Goal: Find specific page/section: Find specific page/section

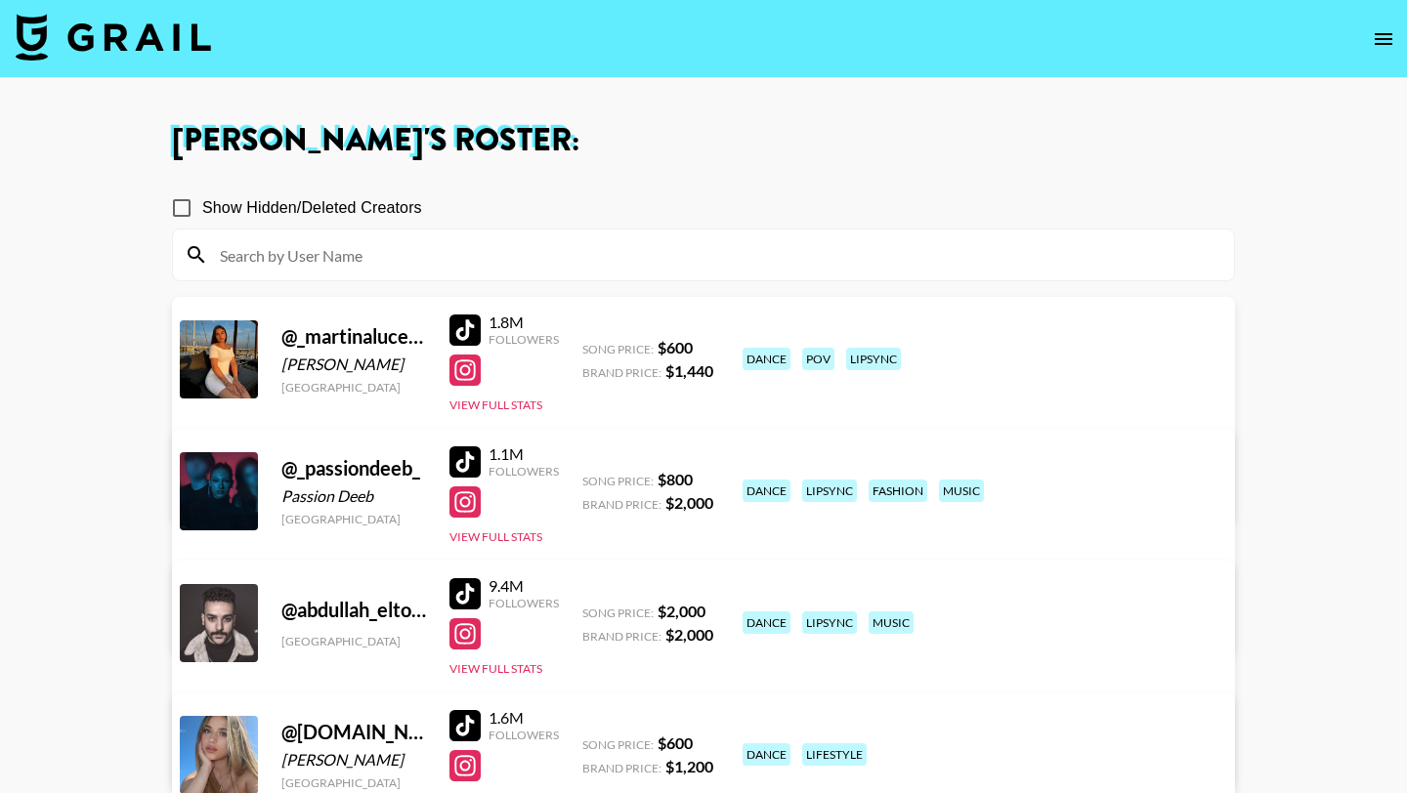
click at [458, 256] on input at bounding box center [715, 254] width 1014 height 31
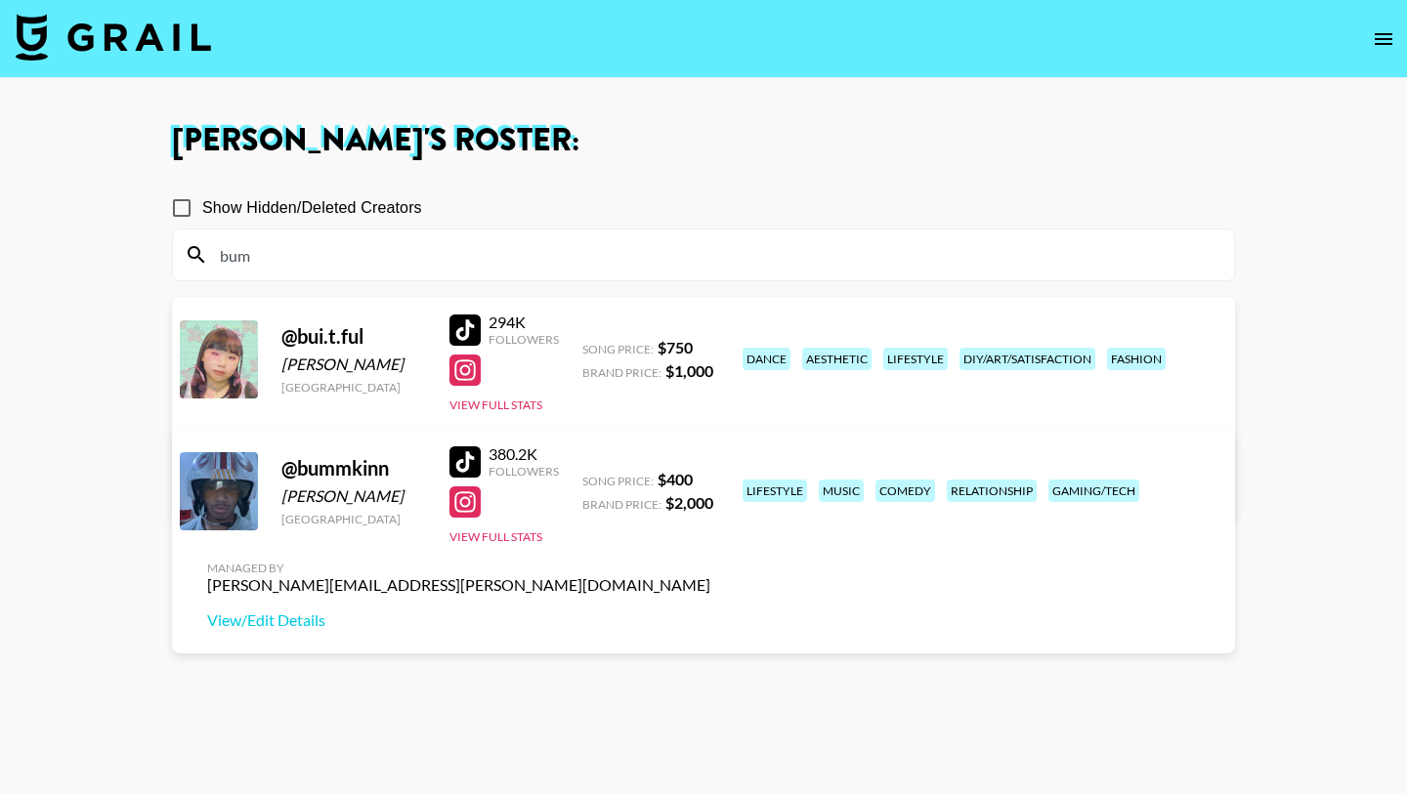
type input "bumm"
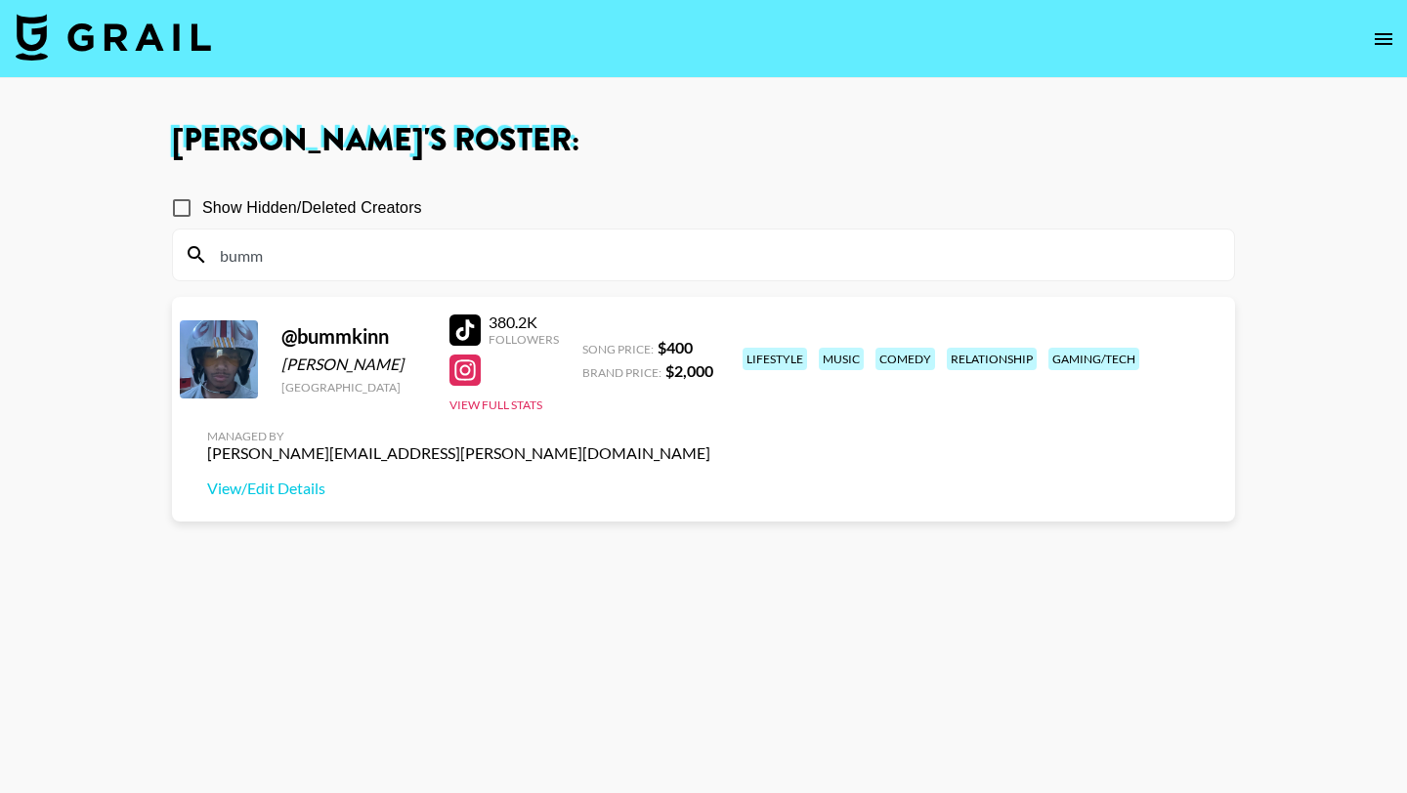
click at [423, 262] on input "bumm" at bounding box center [715, 254] width 1014 height 31
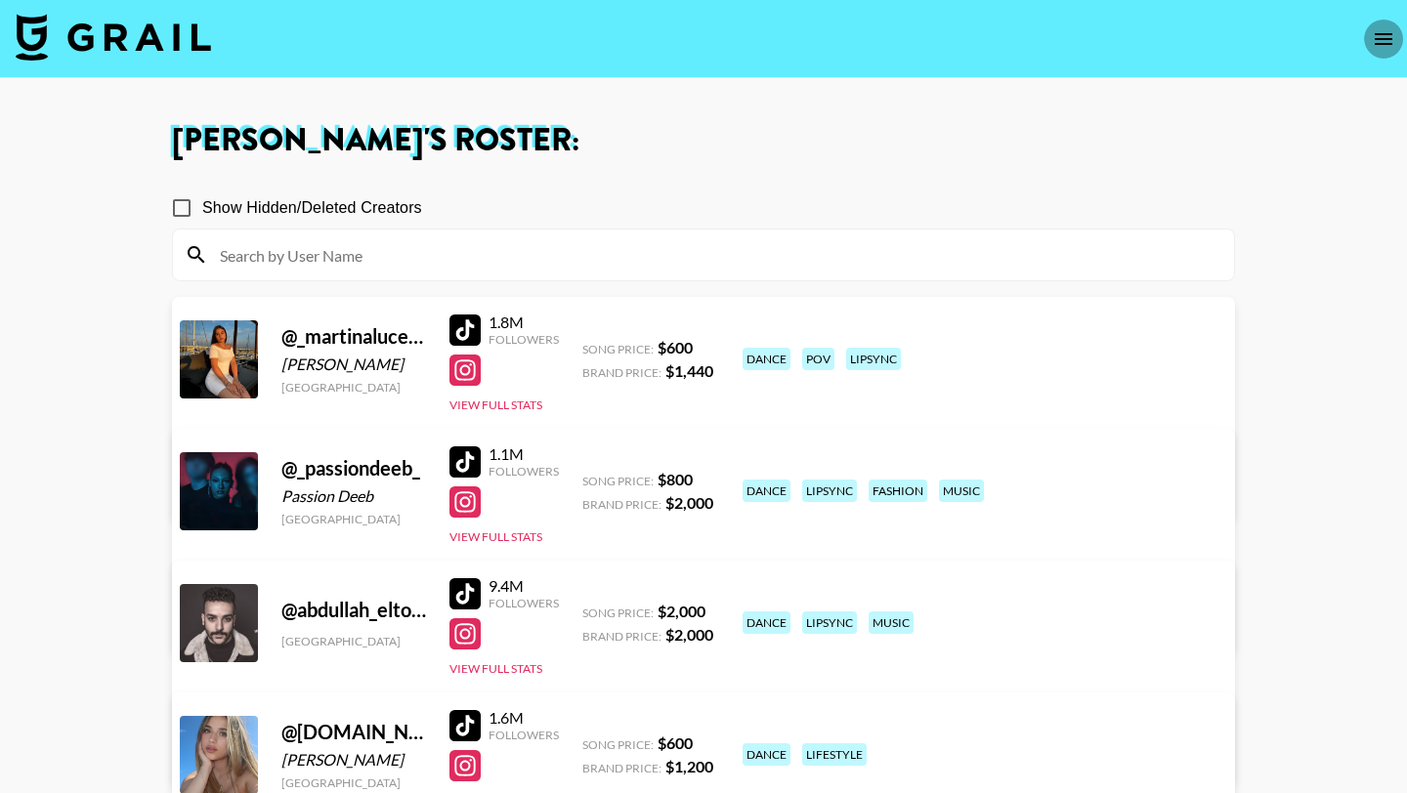
click at [1375, 22] on button "open drawer" at bounding box center [1383, 39] width 39 height 39
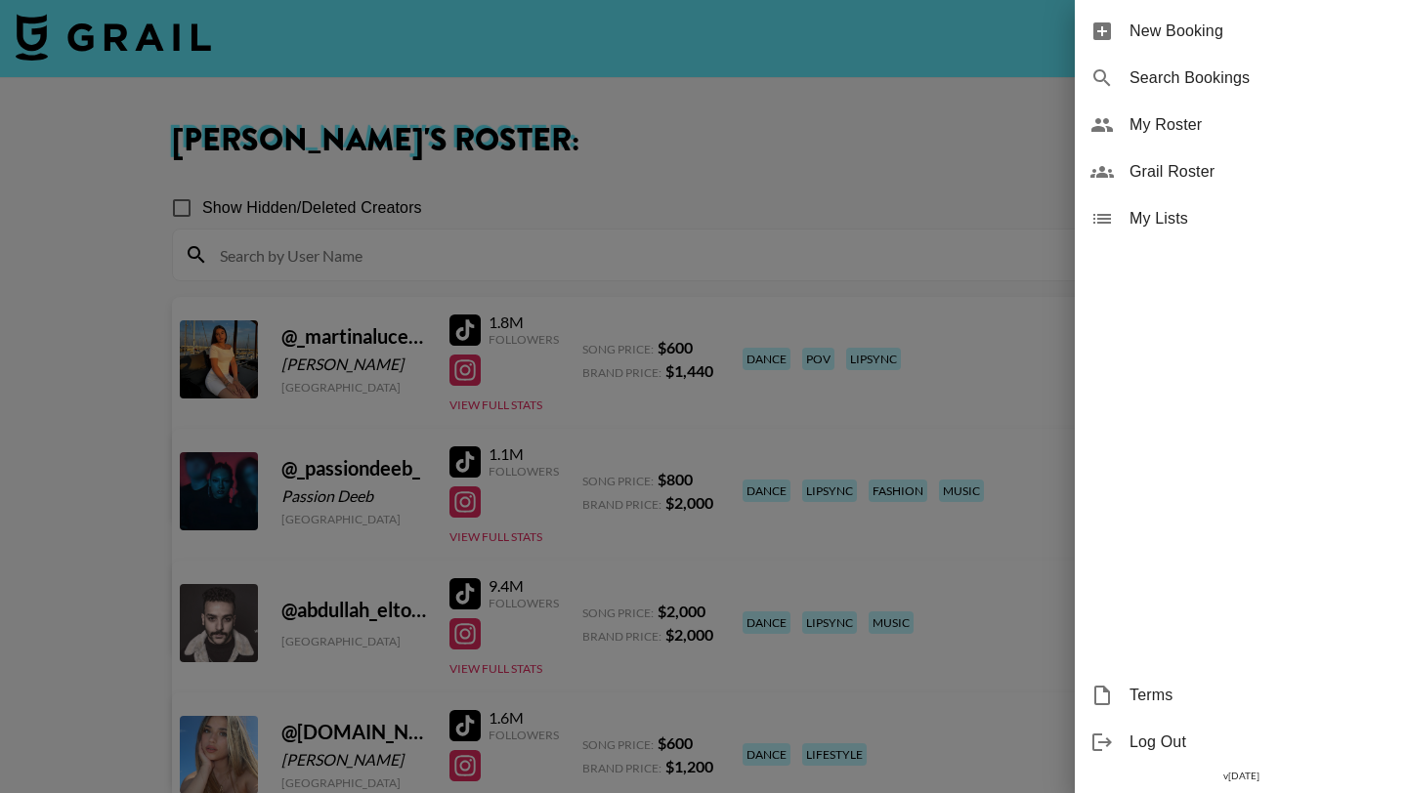
click at [1190, 173] on span "Grail Roster" at bounding box center [1260, 171] width 262 height 23
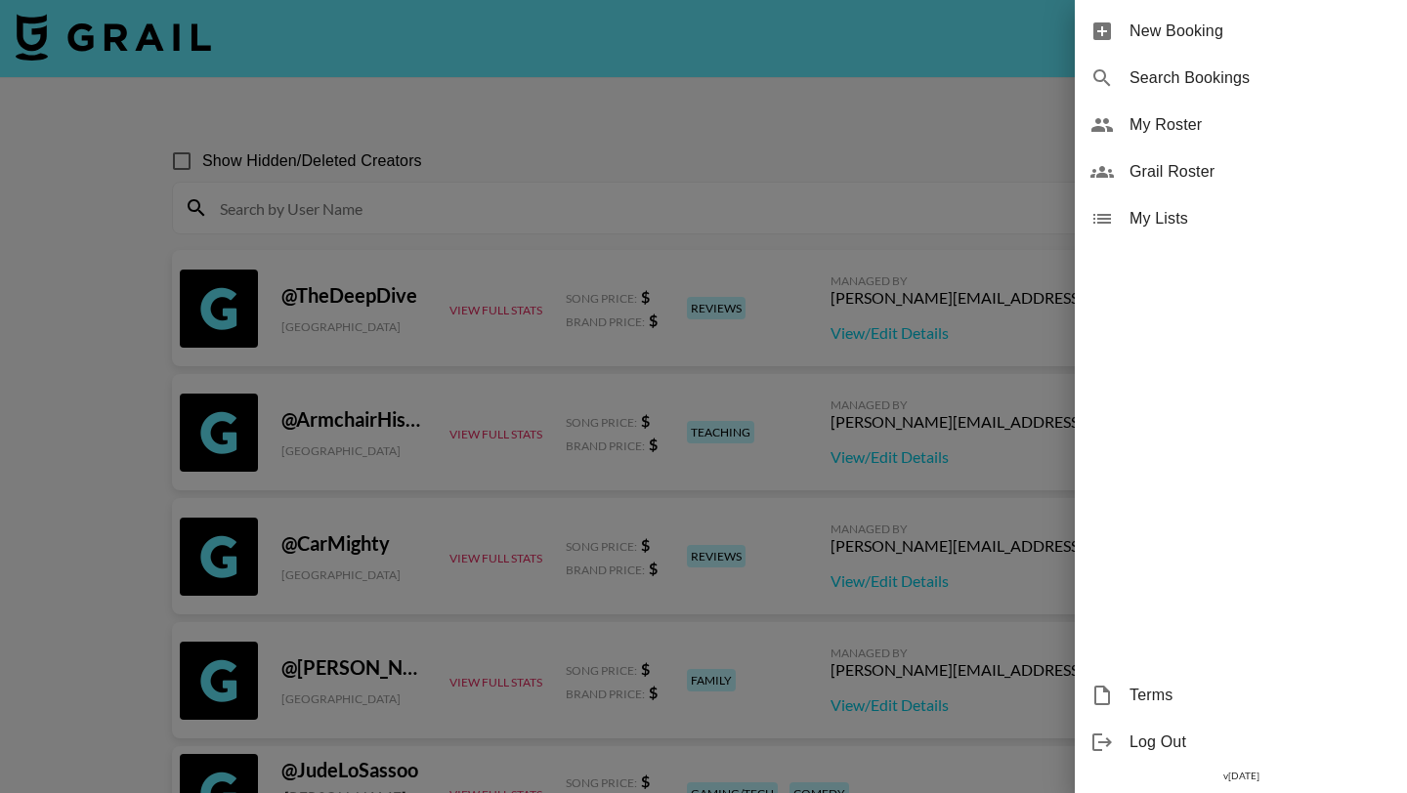
click at [776, 220] on div at bounding box center [703, 396] width 1407 height 793
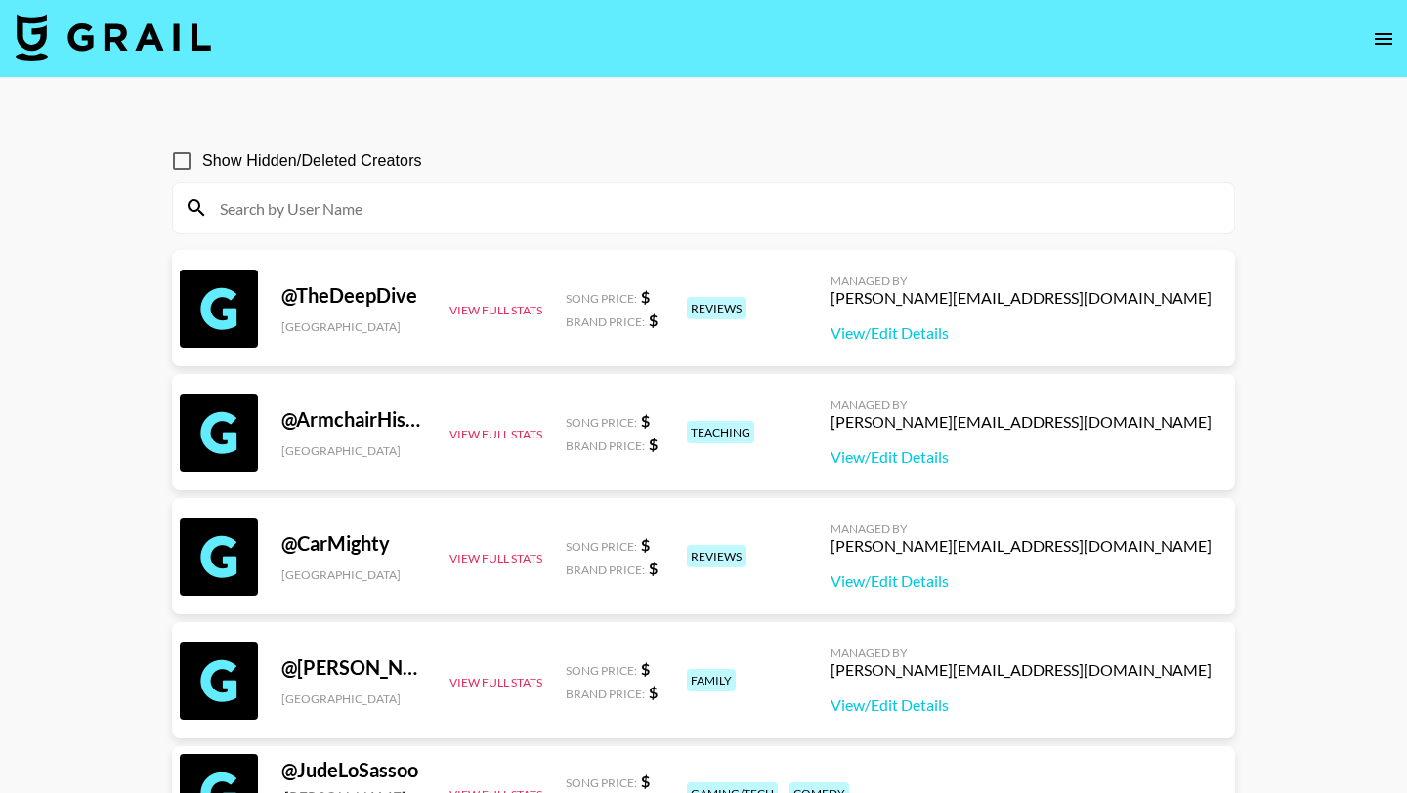
click at [747, 215] on input at bounding box center [715, 207] width 1014 height 31
paste input "lilssouthall"
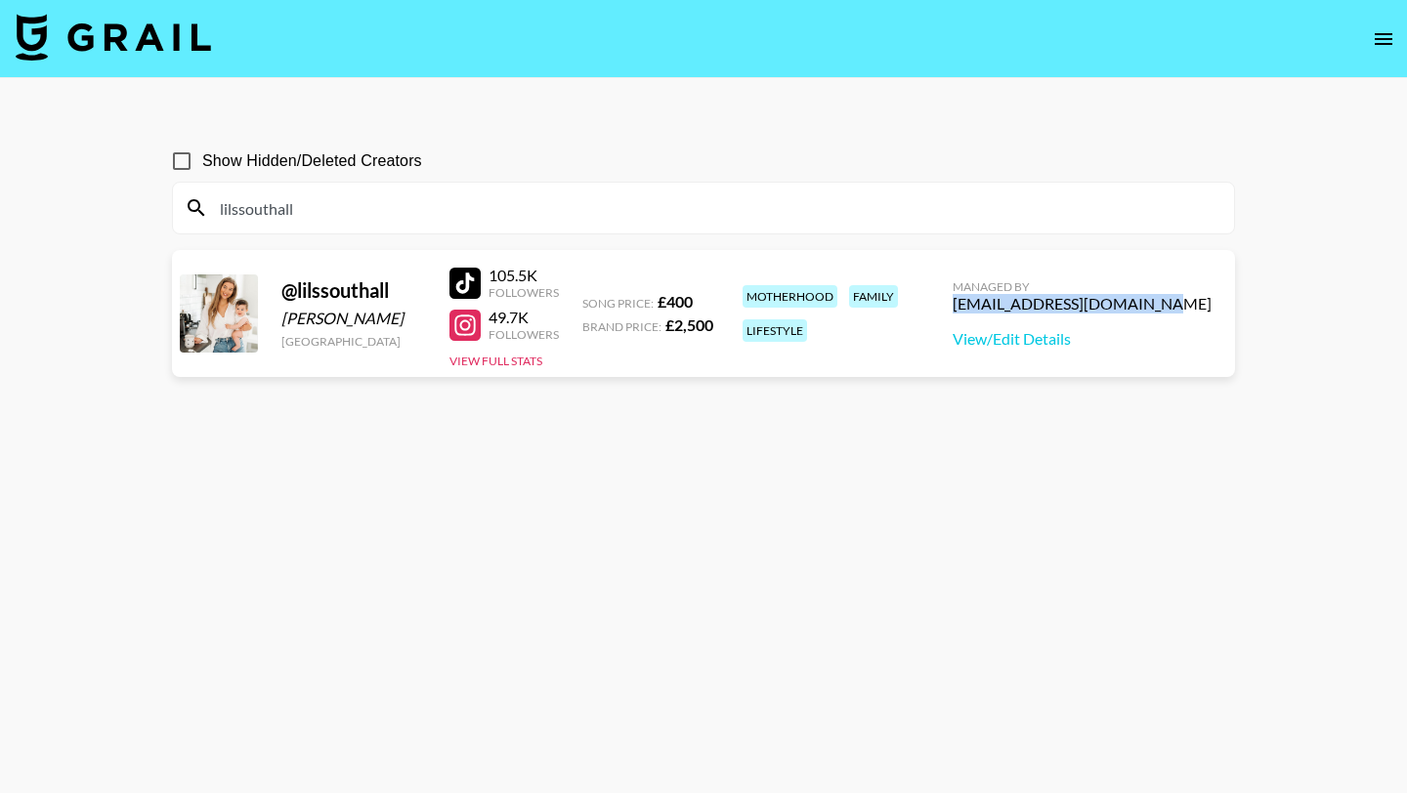
drag, startPoint x: 1031, startPoint y: 310, endPoint x: 1215, endPoint y: 312, distance: 184.6
click at [1215, 312] on div "Managed By [EMAIL_ADDRESS][DOMAIN_NAME] View/Edit Details" at bounding box center [1082, 314] width 290 height 101
copy div "[EMAIL_ADDRESS][DOMAIN_NAME]"
click at [386, 190] on div "lilssouthall" at bounding box center [703, 208] width 1061 height 51
click at [386, 215] on input "lilssouthall" at bounding box center [715, 207] width 1014 height 31
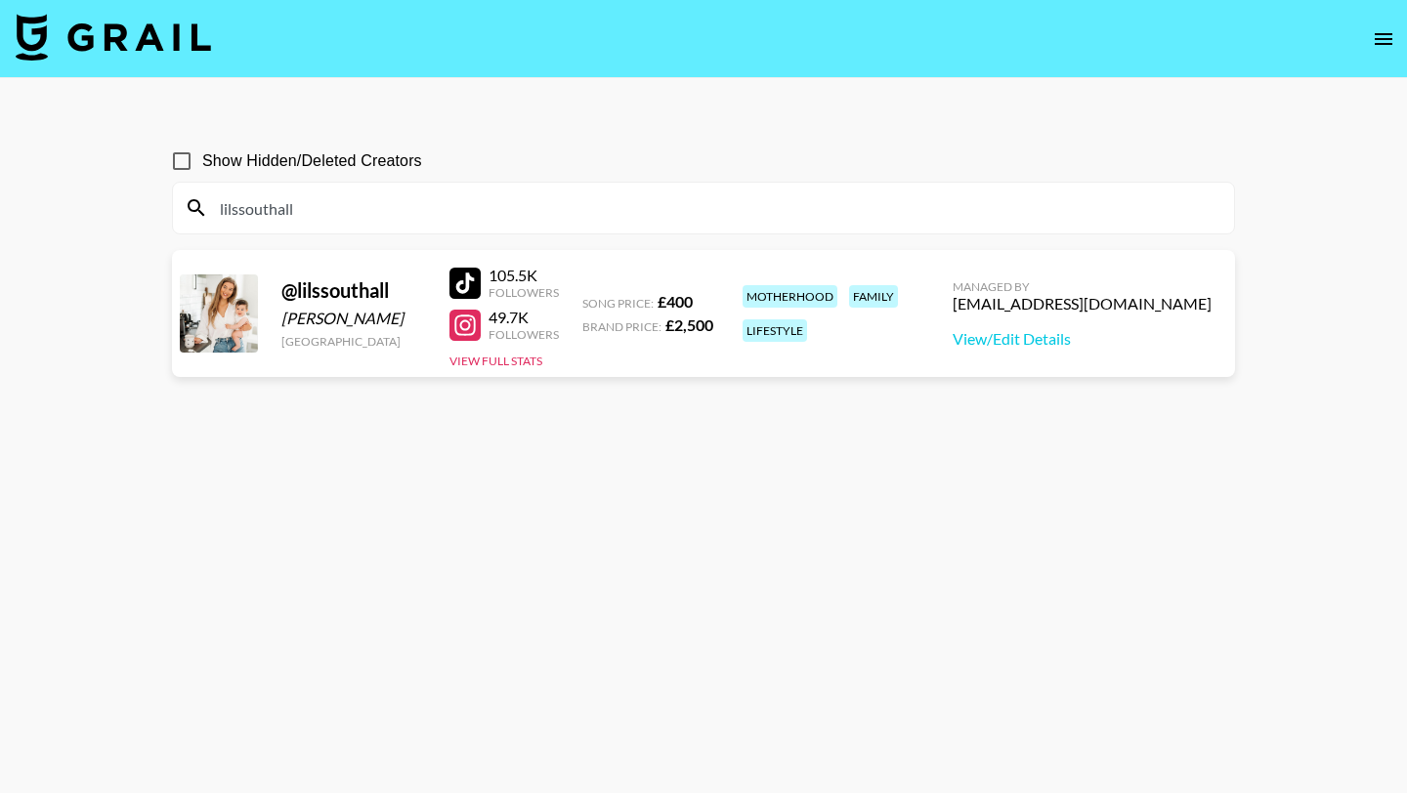
click at [386, 215] on input "lilssouthall" at bounding box center [715, 207] width 1014 height 31
paste input "rabman"
type input "rabman"
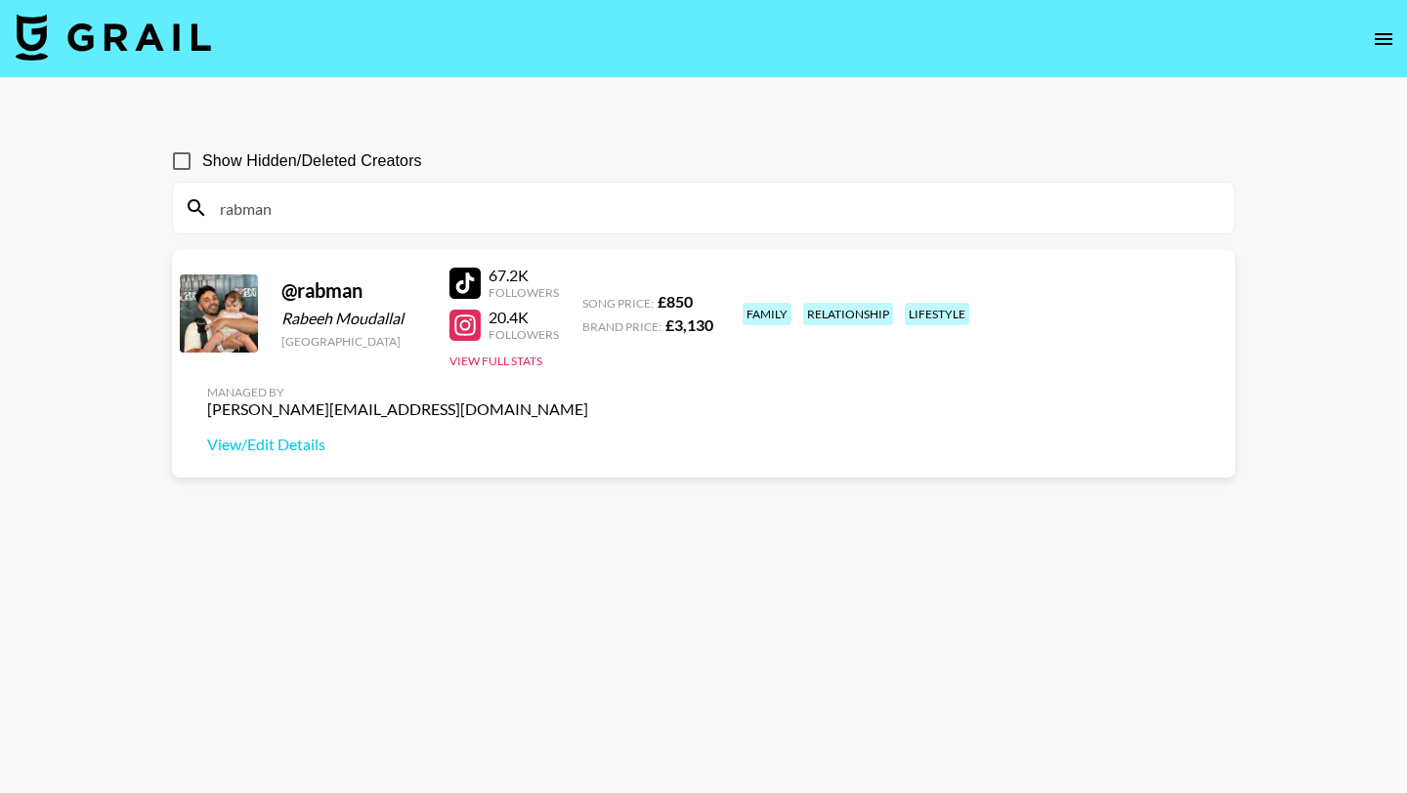
click at [386, 215] on input "rabman" at bounding box center [715, 207] width 1014 height 31
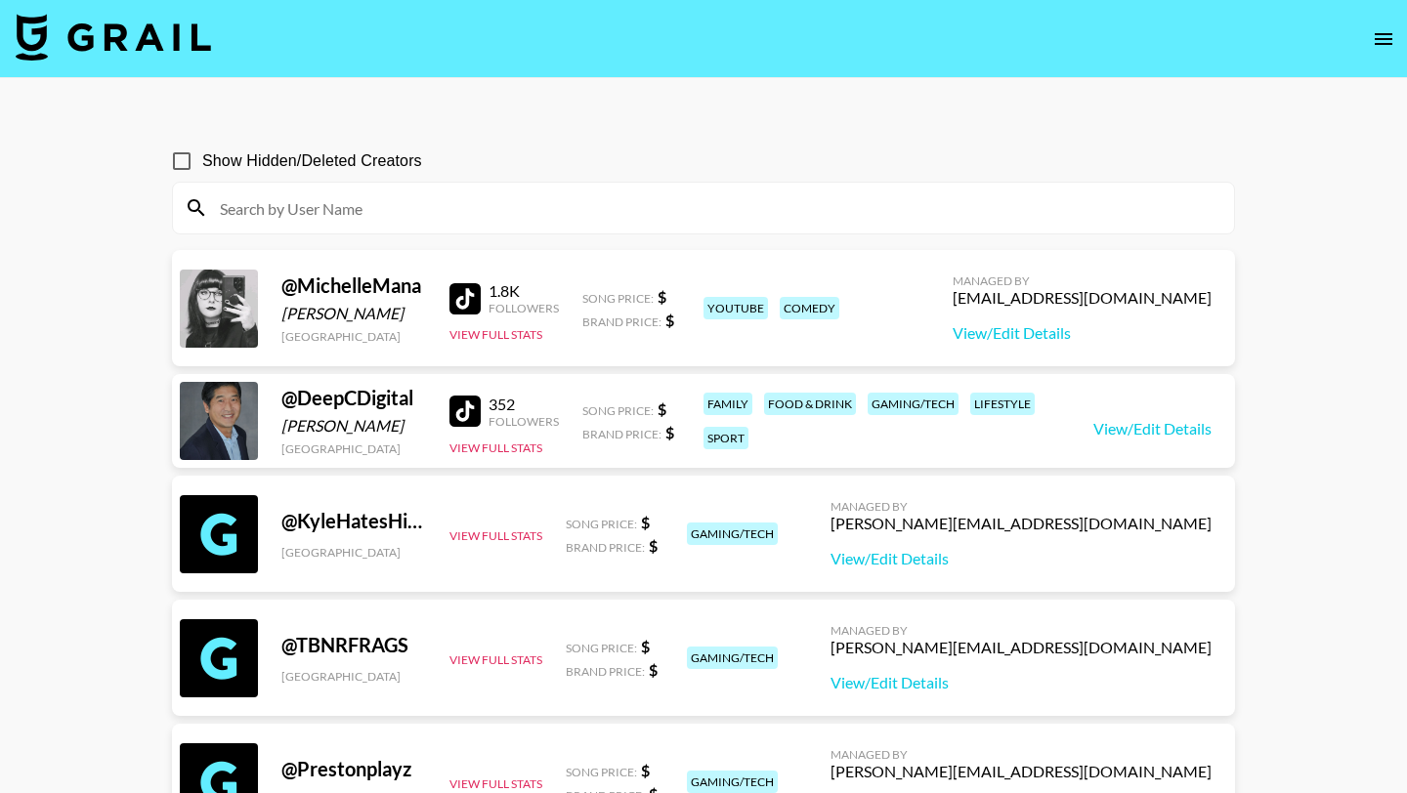
click at [422, 219] on input at bounding box center [715, 207] width 1014 height 31
paste input "athomewithlils"
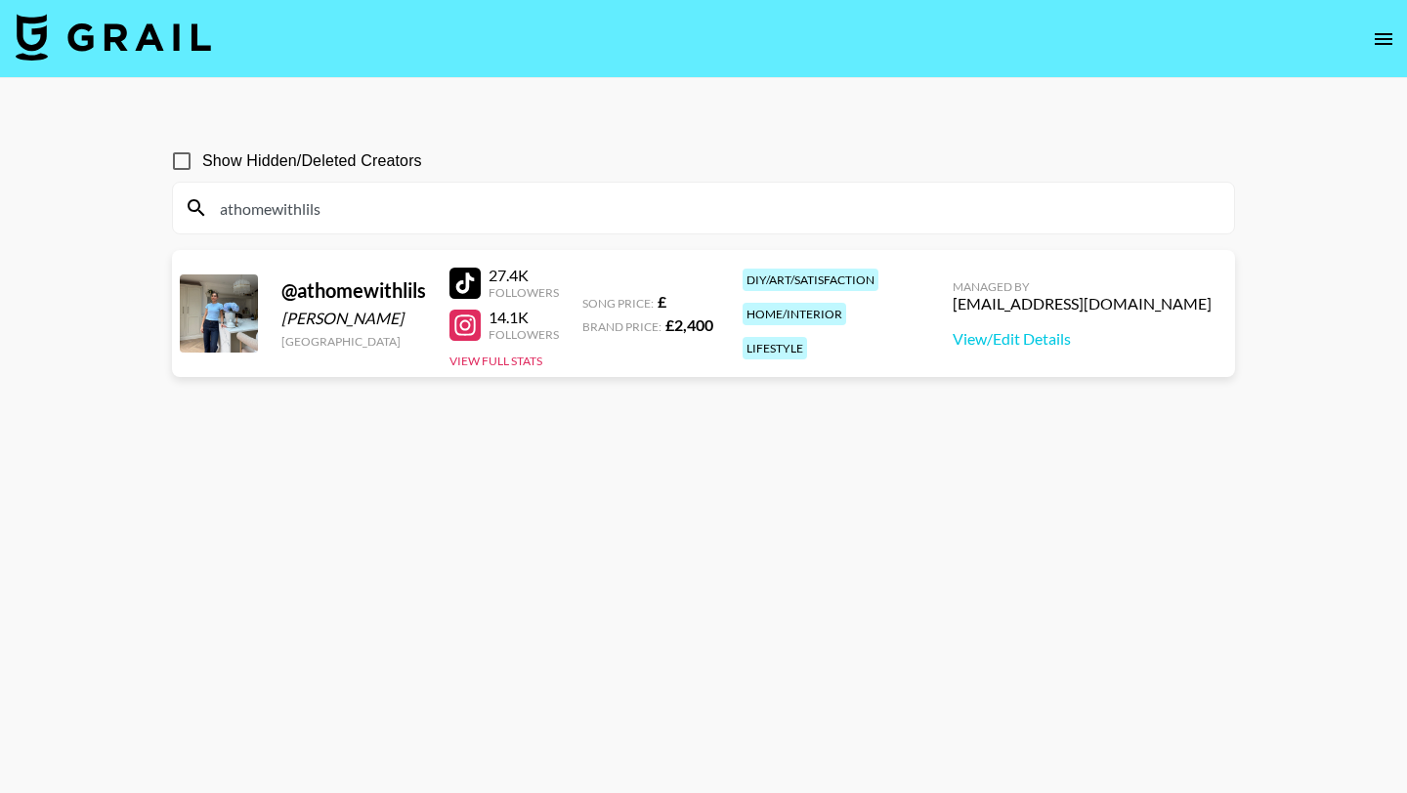
click at [452, 210] on input "athomewithlils" at bounding box center [715, 207] width 1014 height 31
paste input "chloegeorgina"
type input "chloegeorgina"
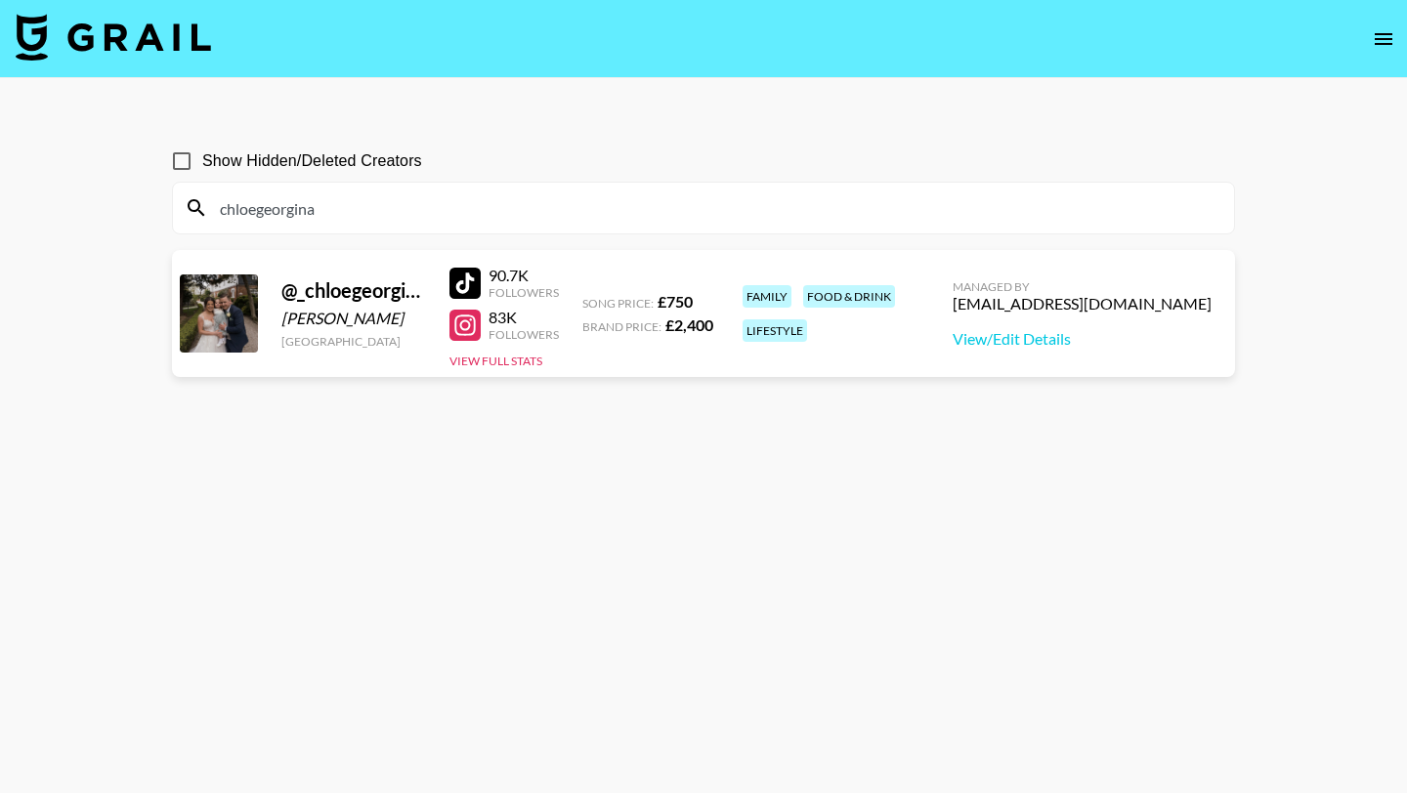
click at [452, 210] on input "chloegeorgina" at bounding box center [715, 207] width 1014 height 31
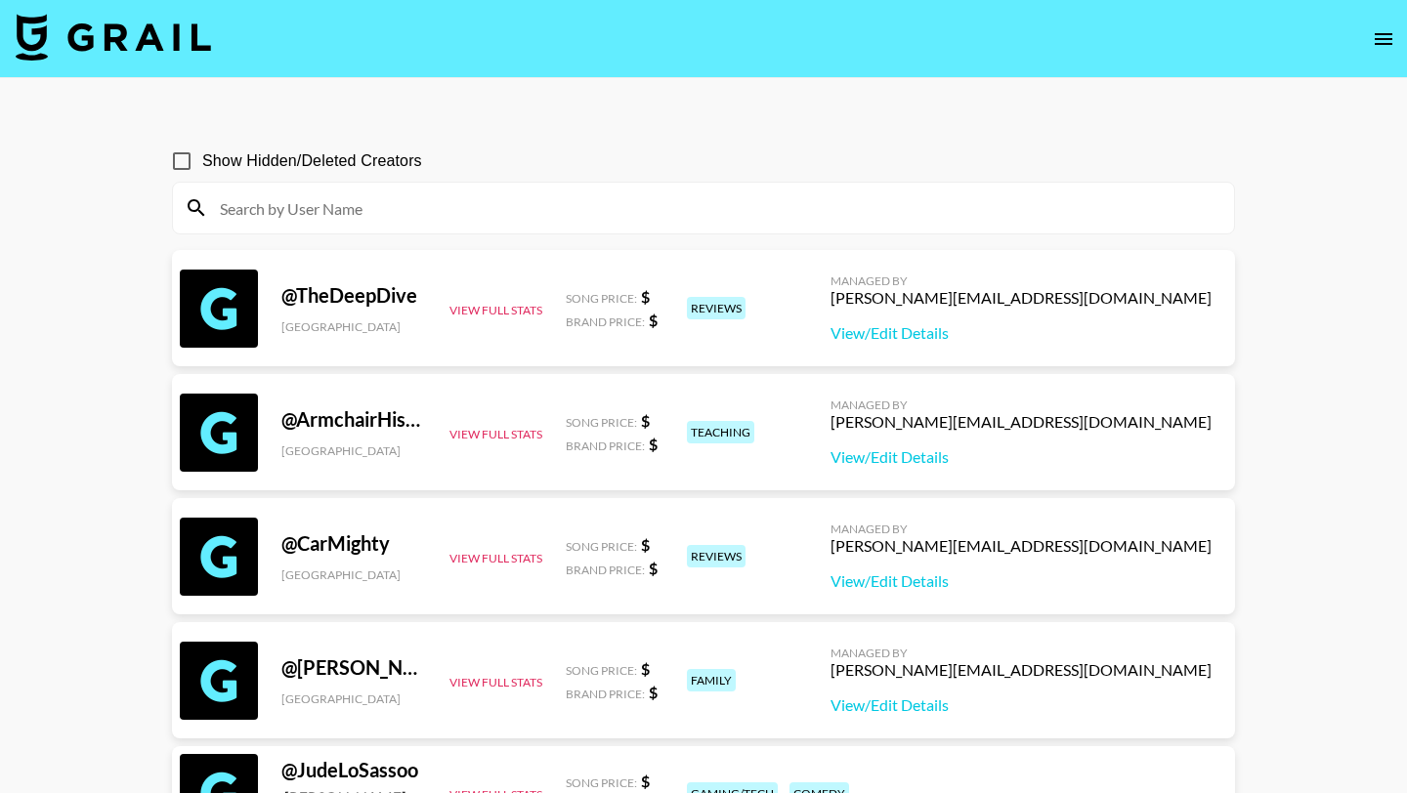
click at [103, 28] on img at bounding box center [113, 37] width 195 height 47
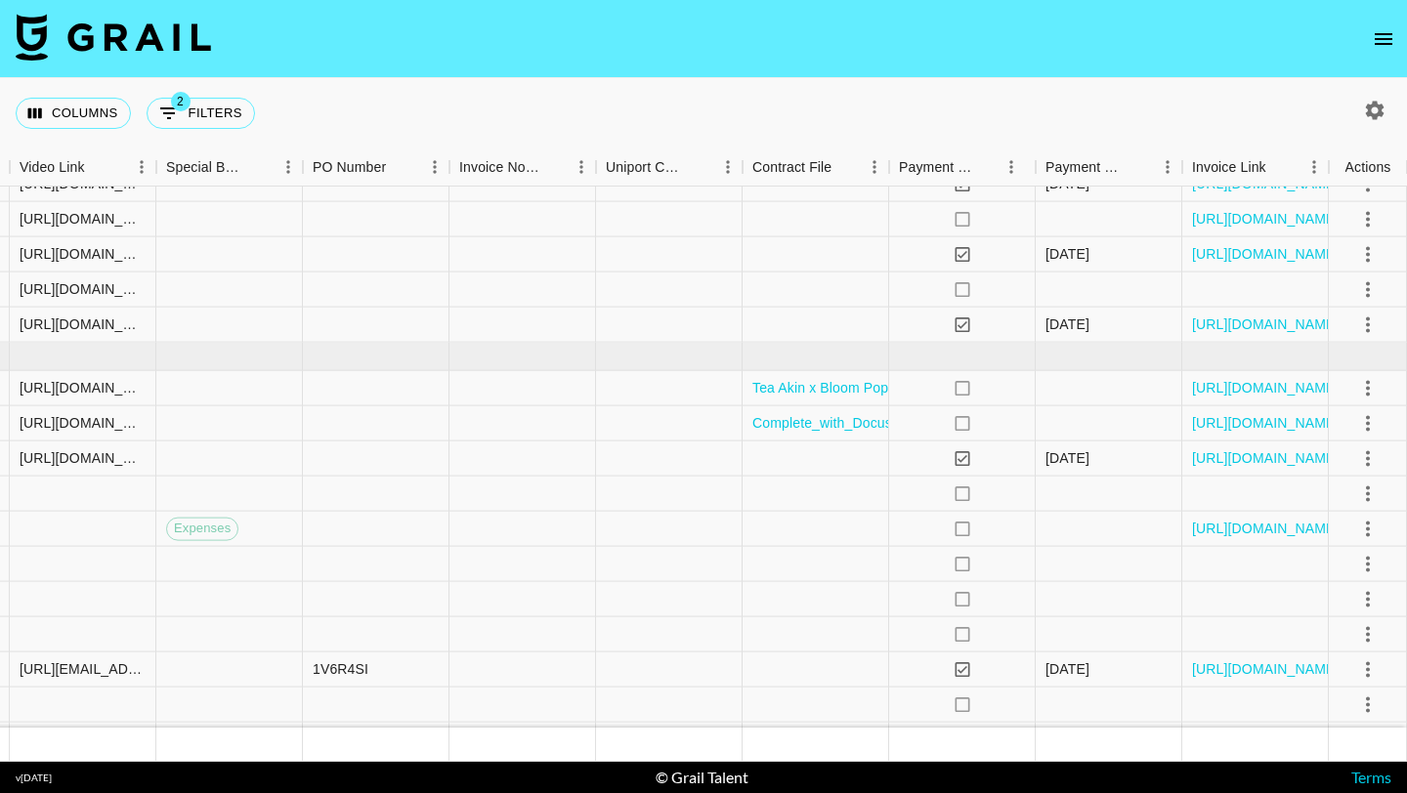
scroll to position [1208, 2008]
click at [1217, 421] on link "[URL][DOMAIN_NAME]" at bounding box center [1266, 422] width 148 height 20
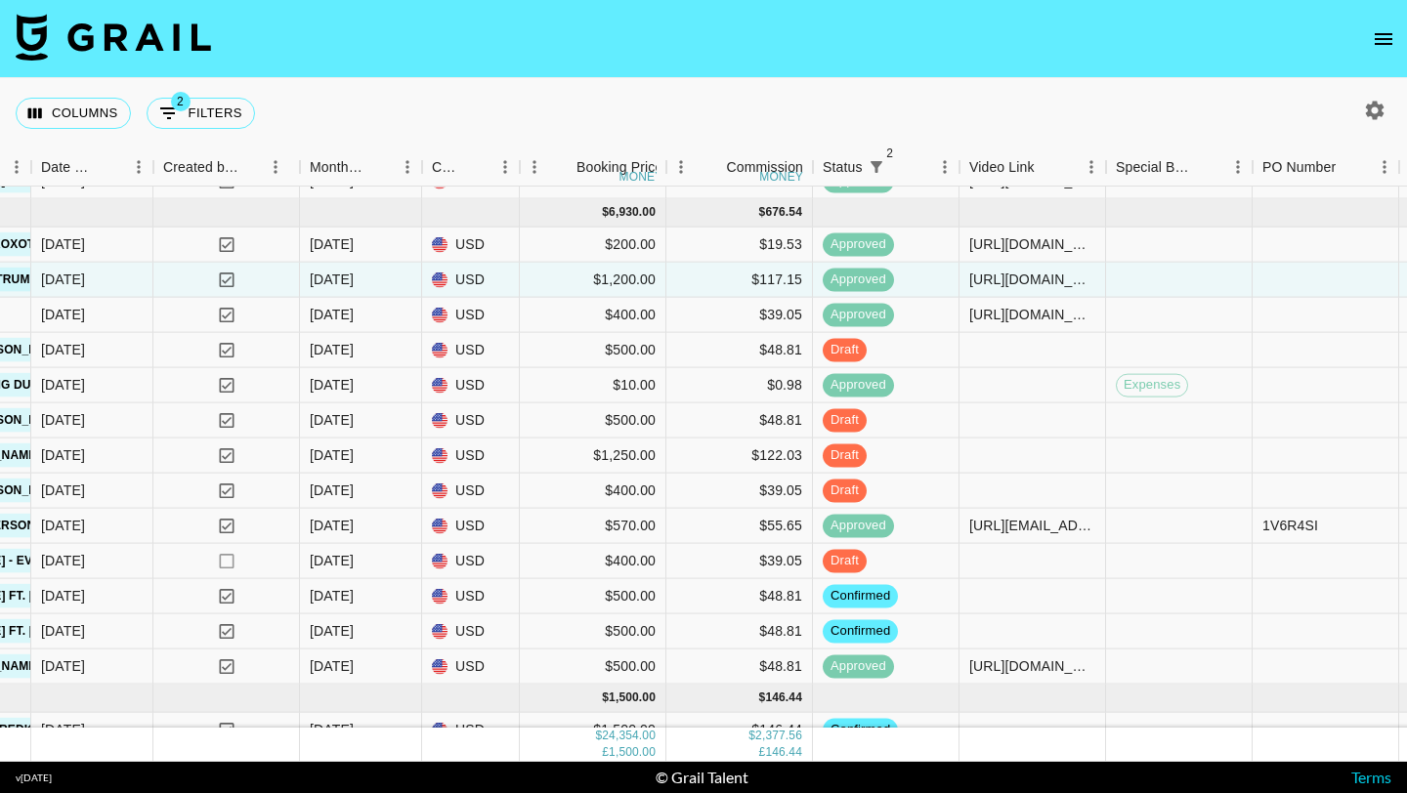
scroll to position [1372, 1058]
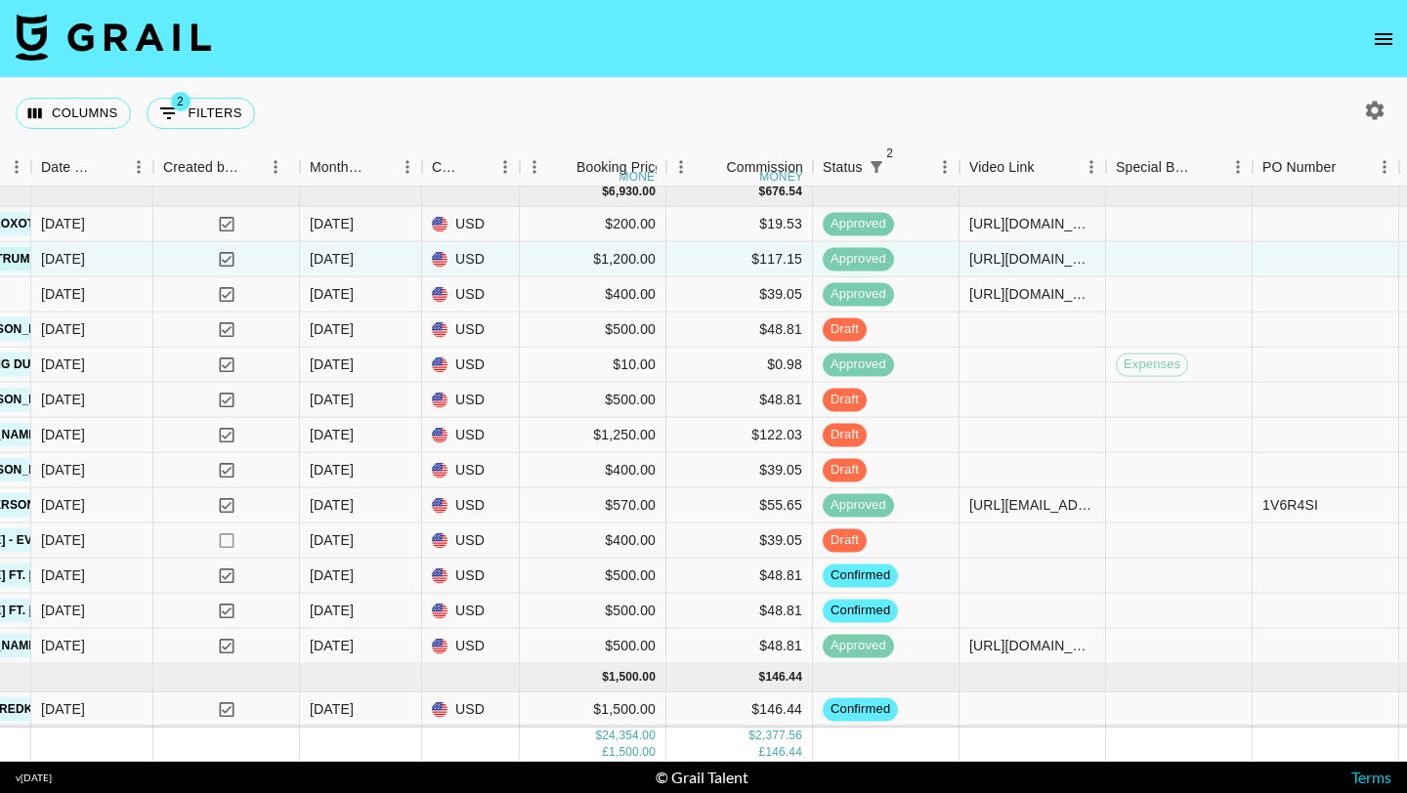
click at [1384, 48] on icon "open drawer" at bounding box center [1383, 38] width 23 height 23
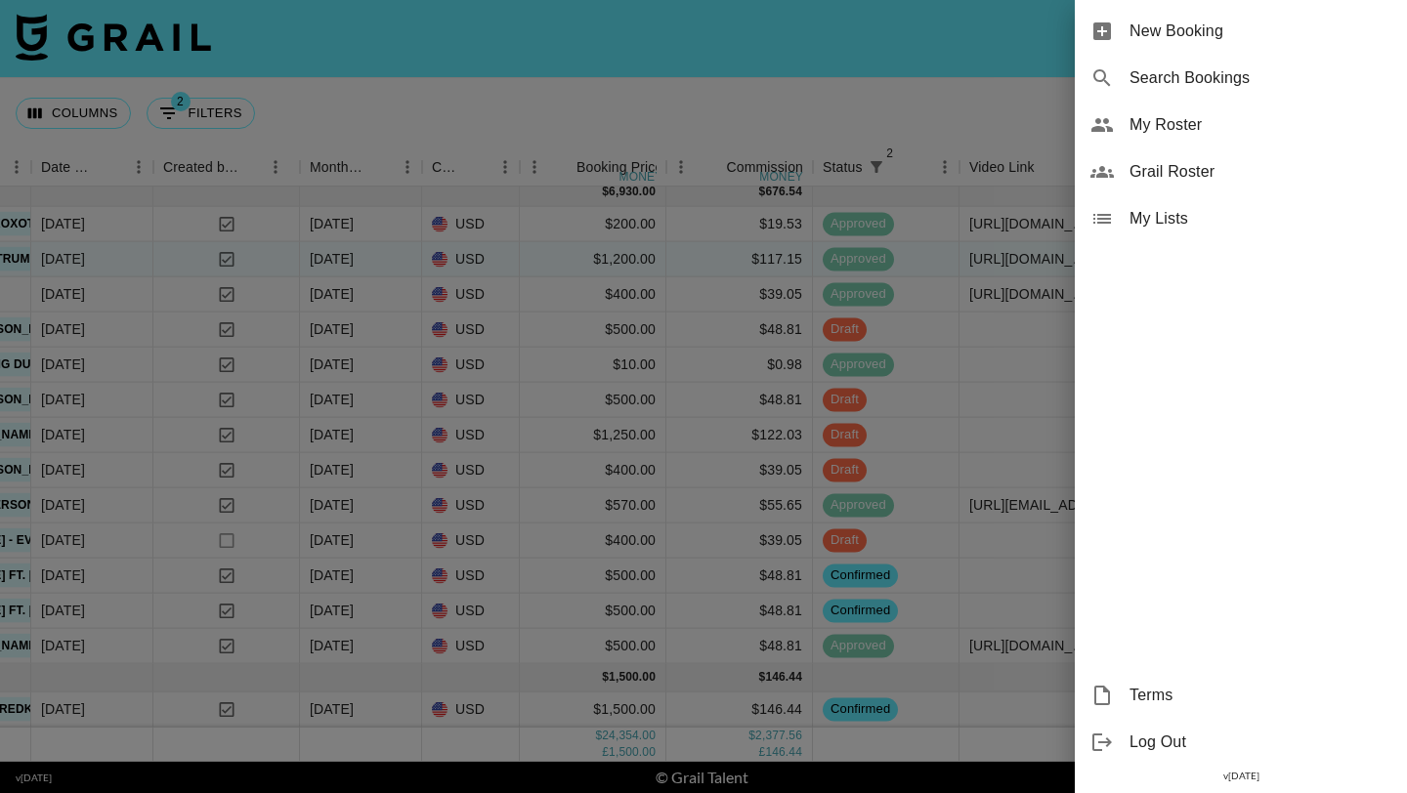
click at [1158, 132] on span "My Roster" at bounding box center [1260, 124] width 262 height 23
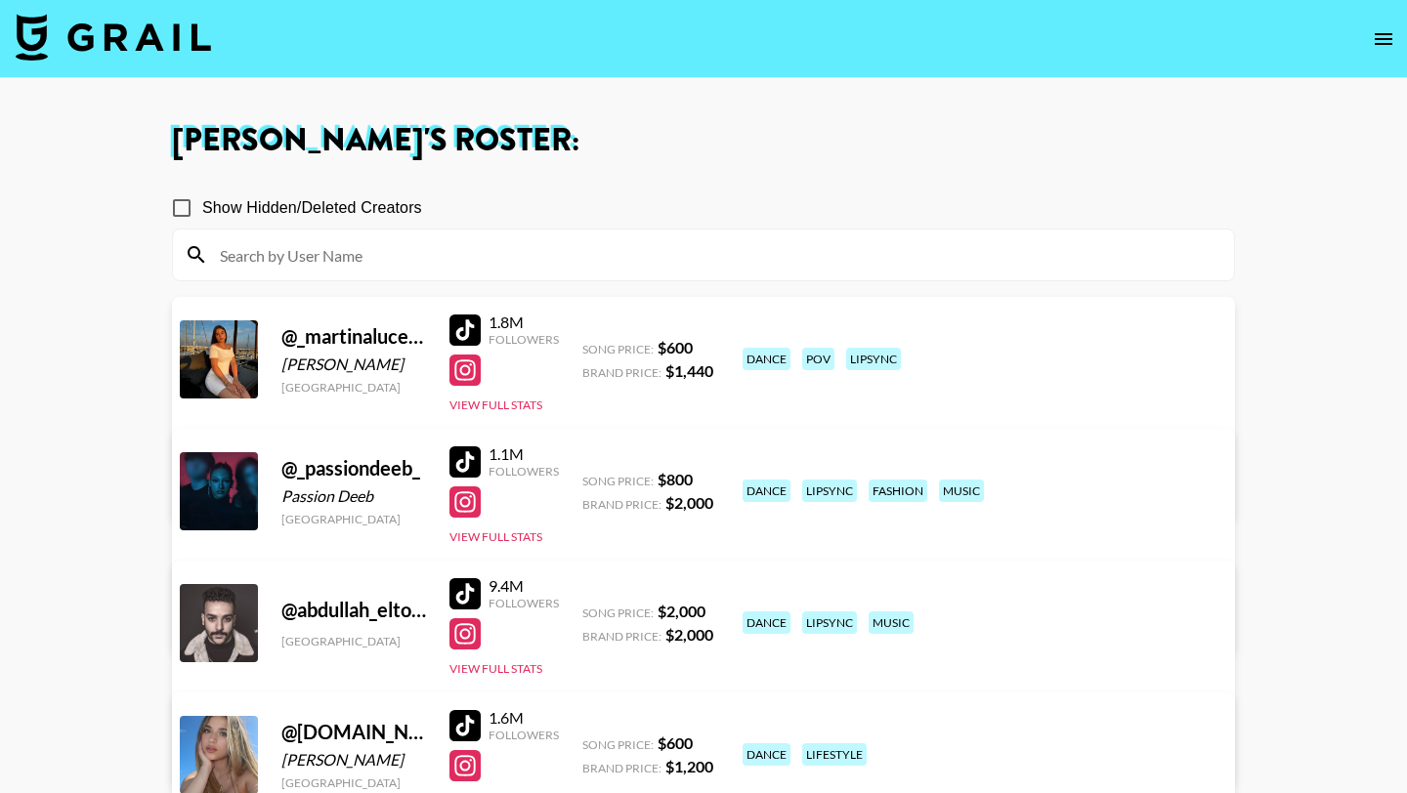
click at [466, 327] on div at bounding box center [464, 330] width 31 height 31
